Goal: Task Accomplishment & Management: Manage account settings

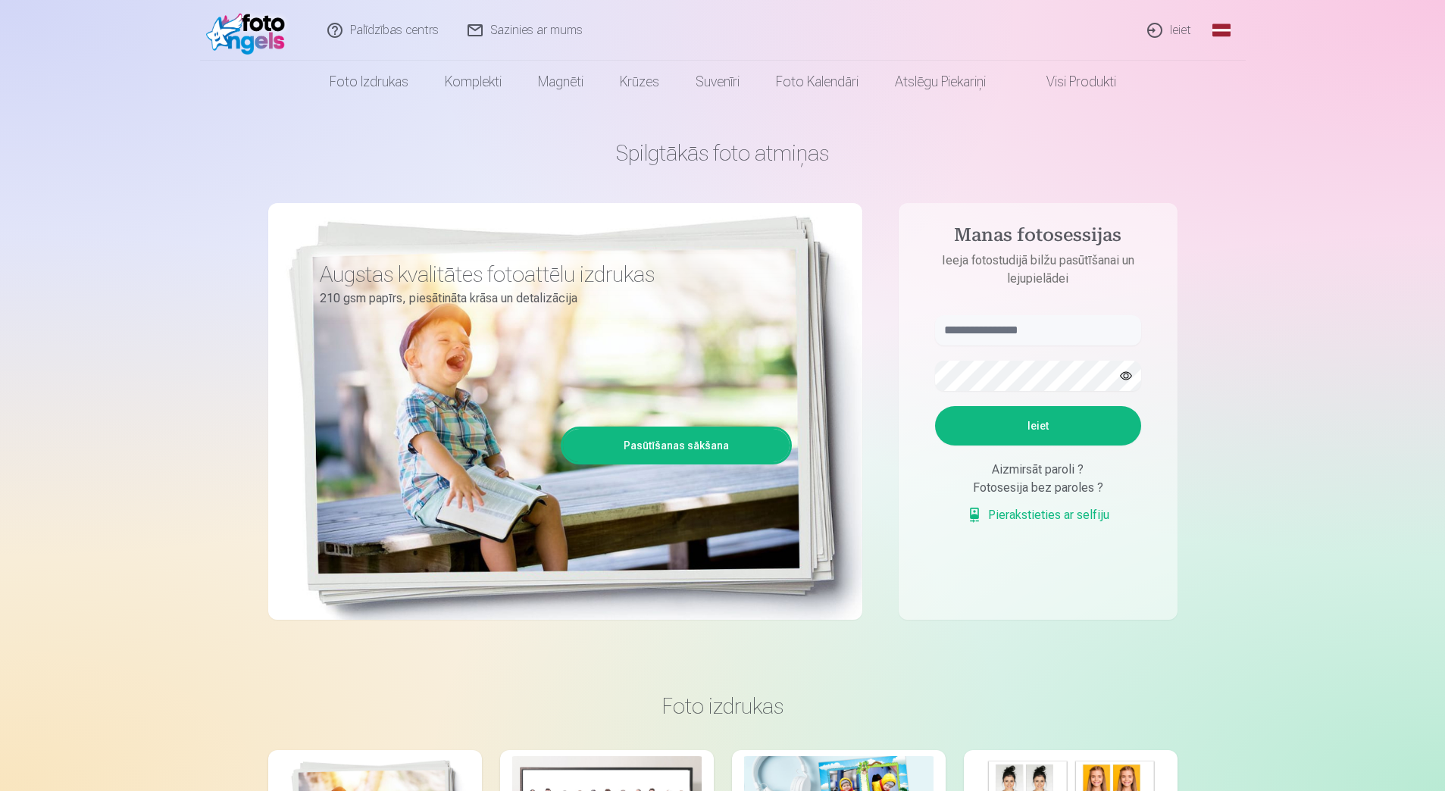
click at [1172, 31] on link "Ieiet" at bounding box center [1170, 30] width 73 height 61
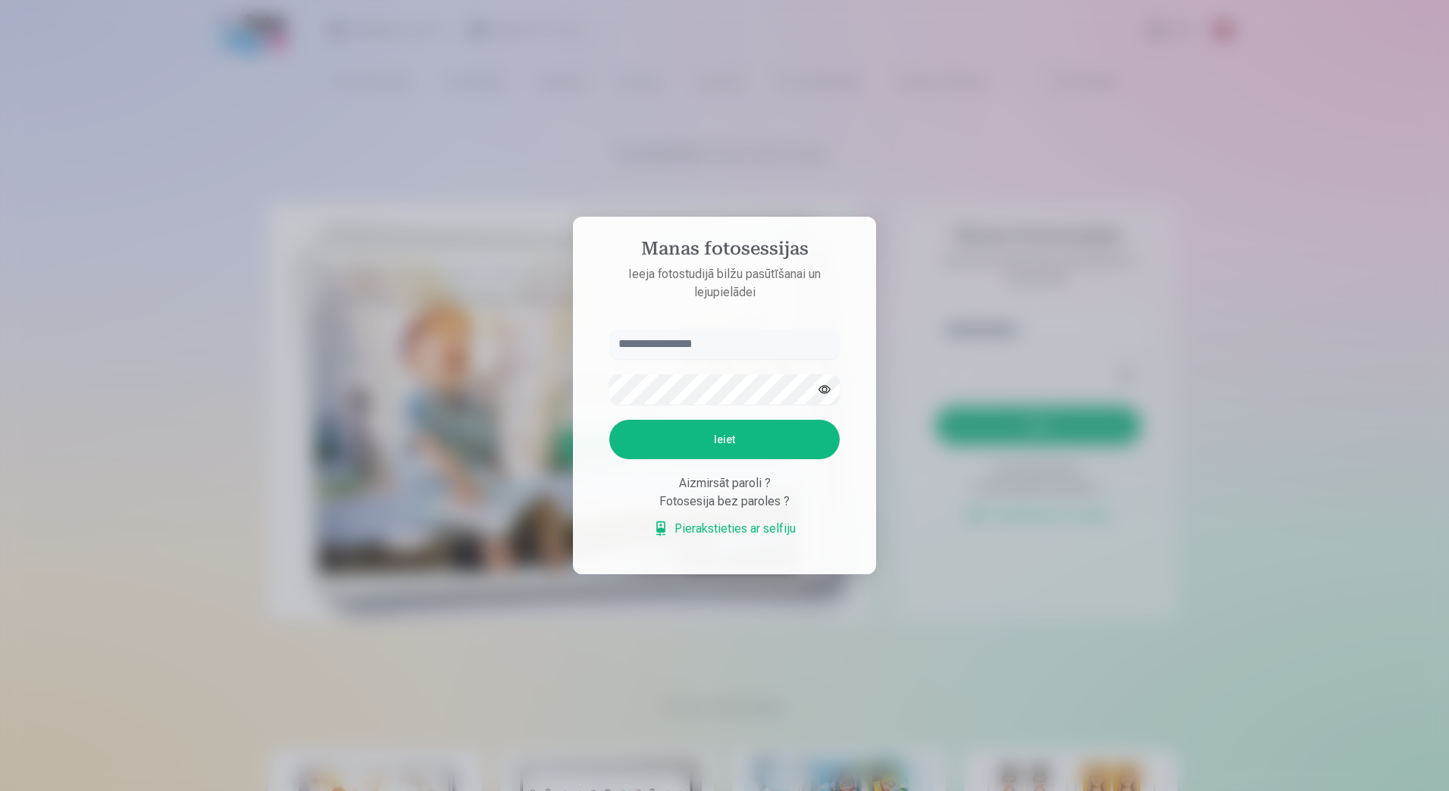
click at [734, 433] on button "Ieiet" at bounding box center [724, 439] width 230 height 39
click at [893, 443] on div at bounding box center [724, 395] width 1449 height 791
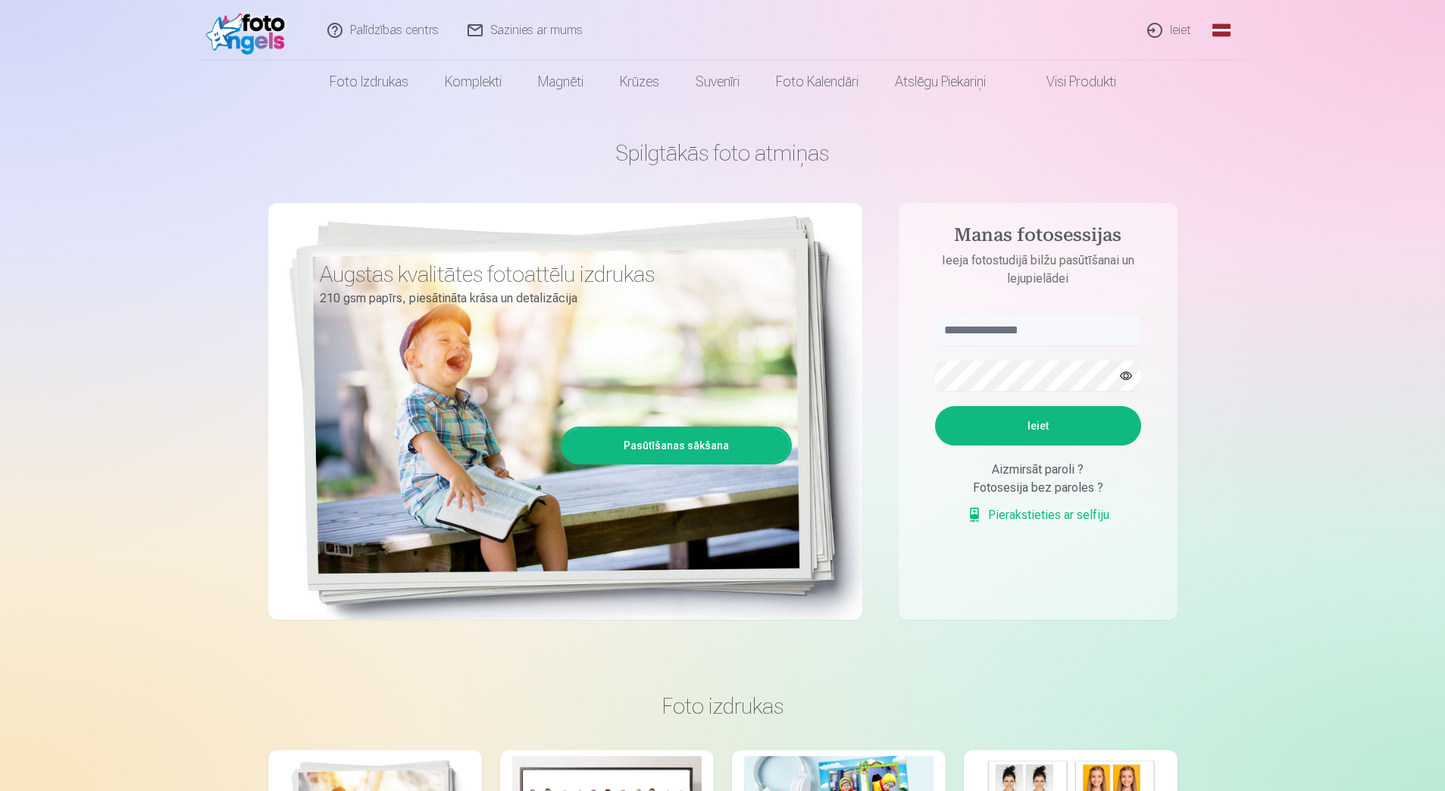
click at [1178, 24] on link "Ieiet" at bounding box center [1170, 30] width 73 height 61
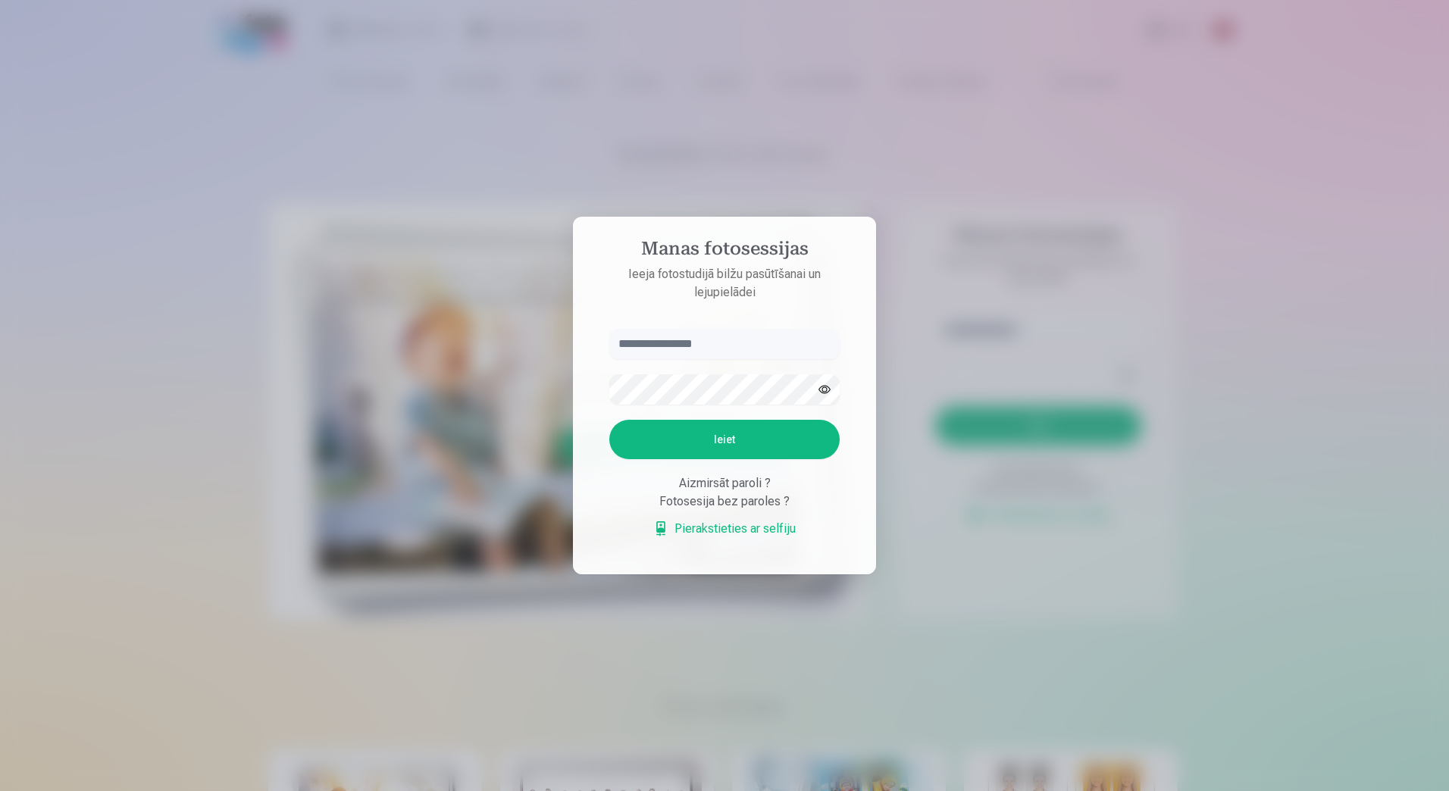
click at [794, 348] on input "text" at bounding box center [724, 344] width 230 height 30
click at [794, 352] on input "text" at bounding box center [724, 344] width 230 height 30
click at [1234, 401] on div at bounding box center [724, 395] width 1449 height 791
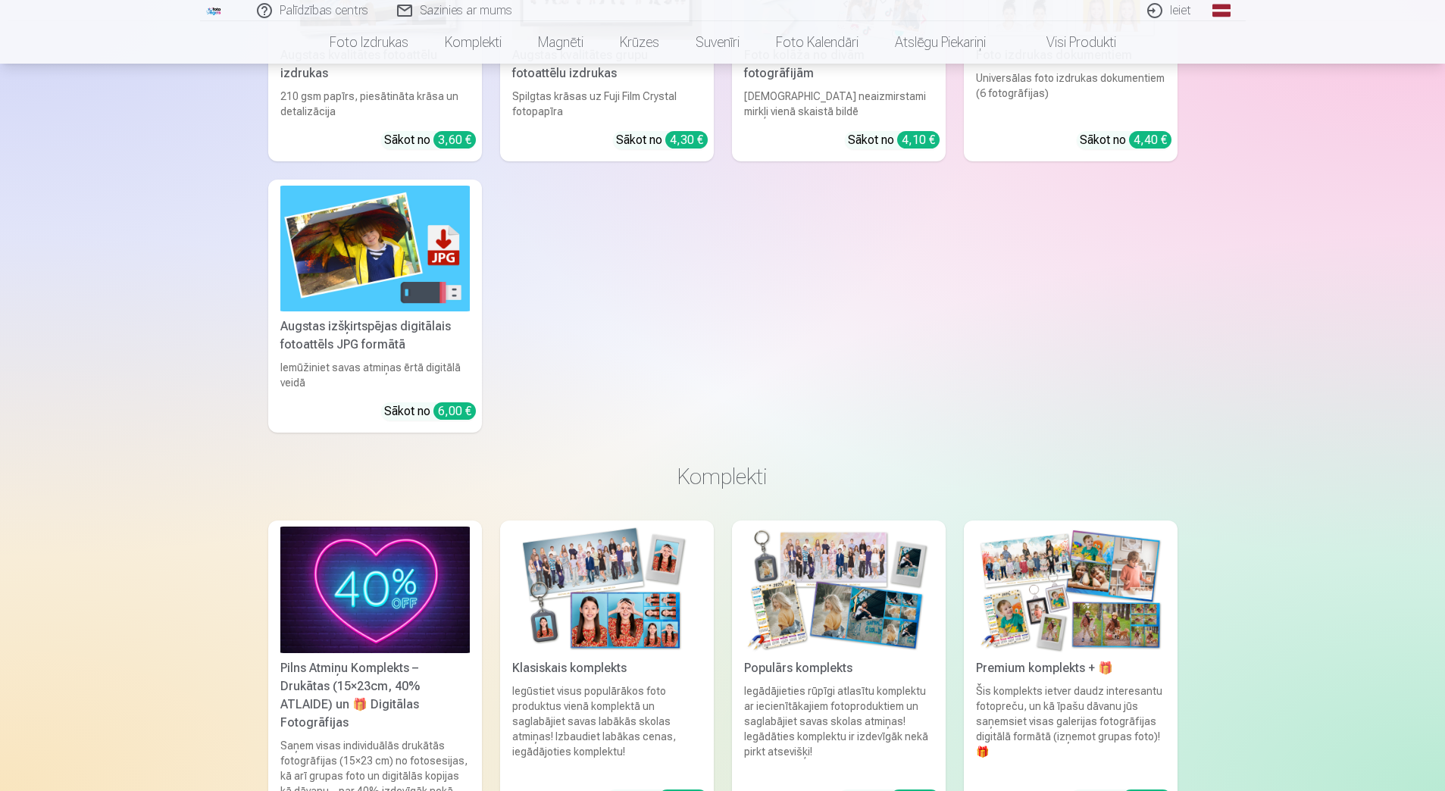
scroll to position [834, 0]
